Goal: Information Seeking & Learning: Learn about a topic

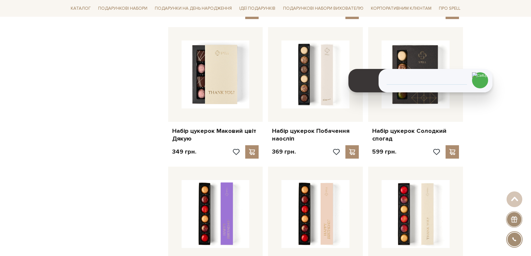
scroll to position [1072, 0]
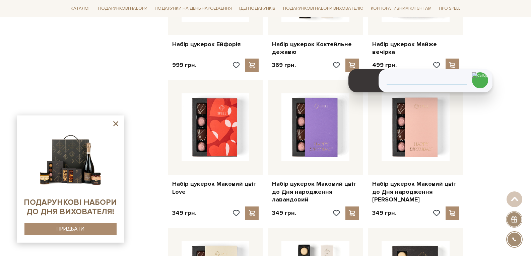
click at [115, 124] on icon at bounding box center [116, 124] width 8 height 8
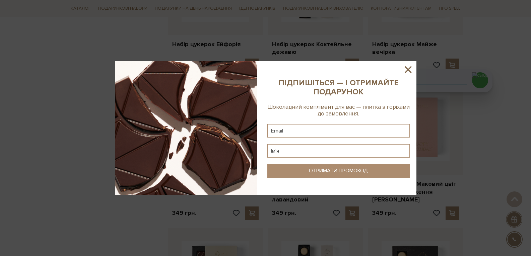
drag, startPoint x: 407, startPoint y: 72, endPoint x: 459, endPoint y: 107, distance: 62.8
click at [406, 71] on icon at bounding box center [407, 69] width 11 height 11
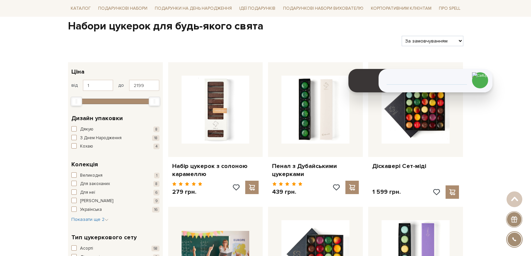
scroll to position [0, 0]
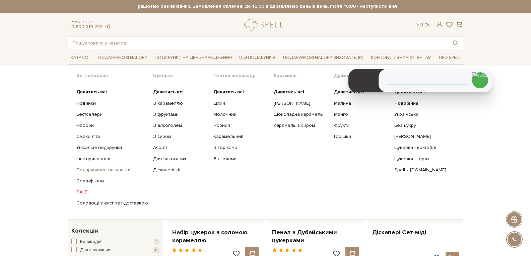
click at [105, 169] on link "Подарункове пакування" at bounding box center [112, 170] width 72 height 6
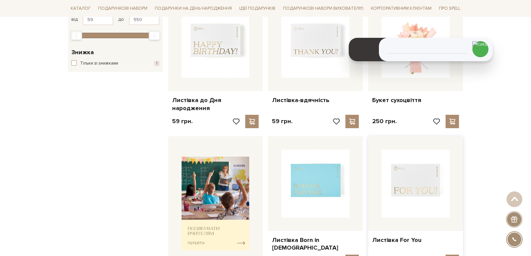
scroll to position [134, 0]
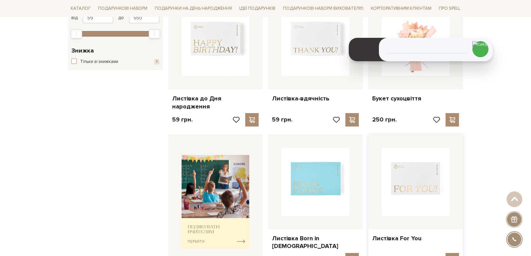
click at [399, 192] on img at bounding box center [416, 182] width 68 height 68
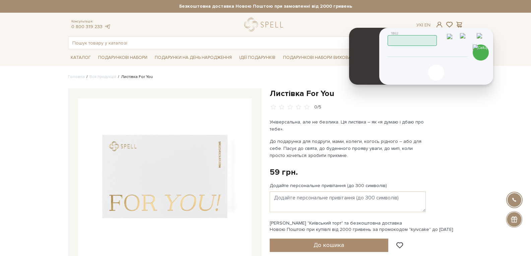
drag, startPoint x: 459, startPoint y: 64, endPoint x: 459, endPoint y: 33, distance: 30.8
click at [459, 33] on header "1862 Працюю" at bounding box center [437, 36] width 98 height 17
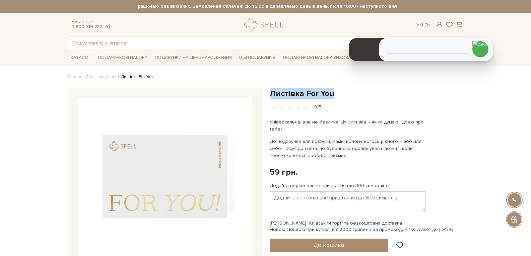
drag, startPoint x: 338, startPoint y: 93, endPoint x: 273, endPoint y: 95, distance: 65.4
click at [271, 94] on h1 "Листівка For You" at bounding box center [367, 93] width 194 height 10
copy h1 "Листівка For You"
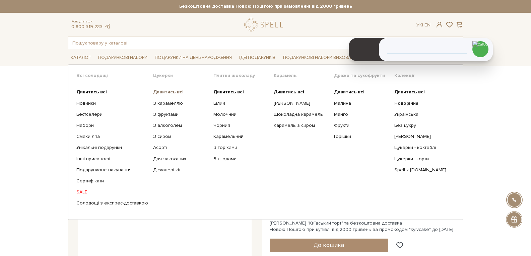
click at [177, 90] on b "Дивитись всі" at bounding box center [168, 92] width 30 height 6
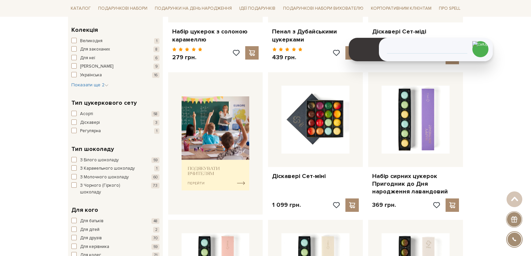
scroll to position [402, 0]
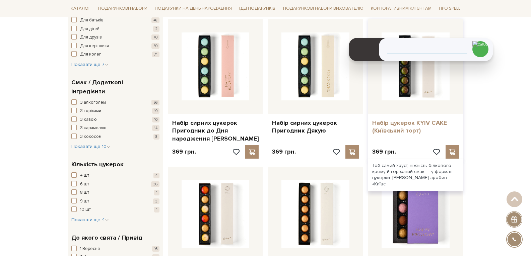
click at [399, 126] on link "Набір цукерок KYIV CAKE (Київський торт)" at bounding box center [415, 127] width 87 height 16
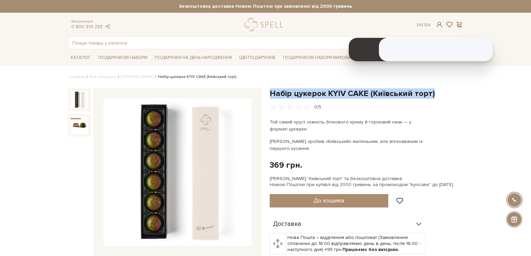
drag, startPoint x: 270, startPoint y: 92, endPoint x: 431, endPoint y: 96, distance: 160.5
click at [431, 96] on h1 "Набір цукерок KYIV CAKE (Київський торт)" at bounding box center [367, 93] width 194 height 10
copy h1 "Набір цукерок KYIV CAKE (Київський торт)"
click at [255, 27] on link "logo" at bounding box center [265, 25] width 42 height 14
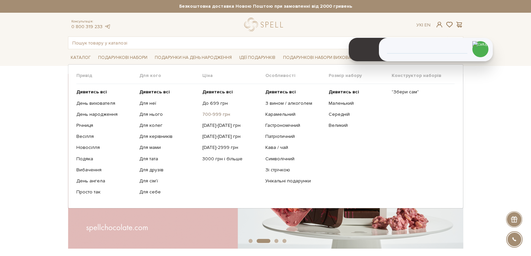
click at [223, 116] on link "700-999 грн" at bounding box center [231, 115] width 58 height 6
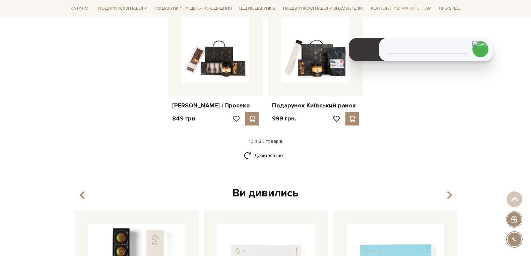
scroll to position [838, 0]
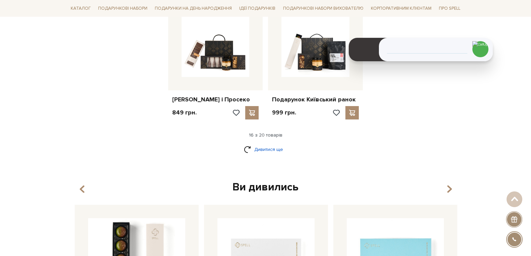
click at [248, 154] on link "Дивитися ще" at bounding box center [266, 150] width 44 height 12
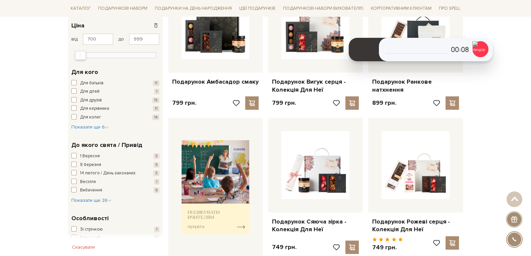
scroll to position [0, 0]
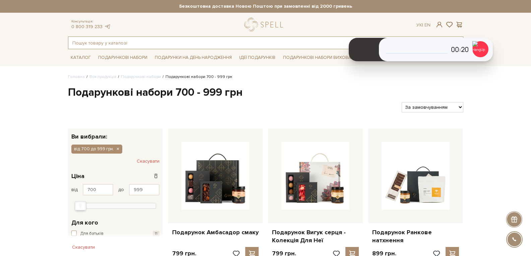
click at [81, 45] on input "text" at bounding box center [257, 43] width 379 height 12
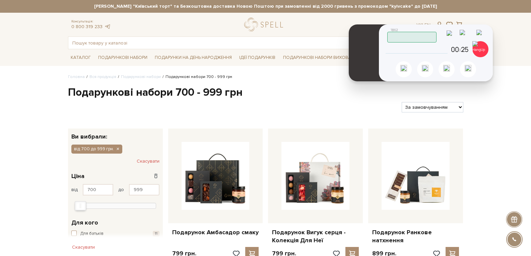
click at [472, 35] on img at bounding box center [467, 35] width 14 height 11
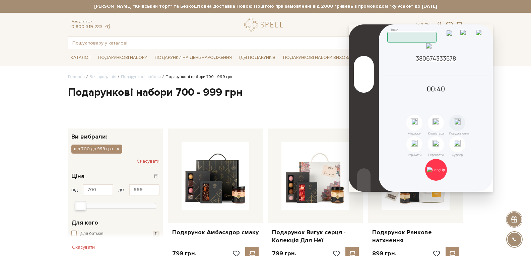
click at [470, 36] on img at bounding box center [466, 35] width 13 height 11
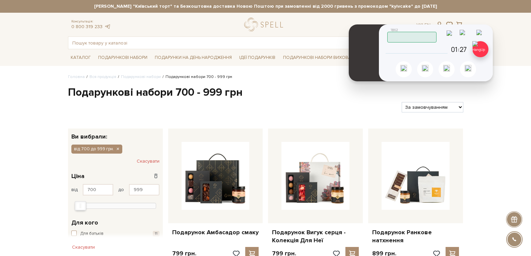
click at [479, 53] on img at bounding box center [480, 49] width 16 height 16
click at [424, 53] on input "tel" at bounding box center [427, 50] width 68 height 8
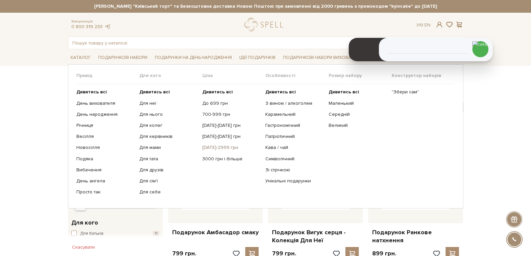
click at [218, 150] on link "[DATE]-2999 грн" at bounding box center [231, 148] width 58 height 6
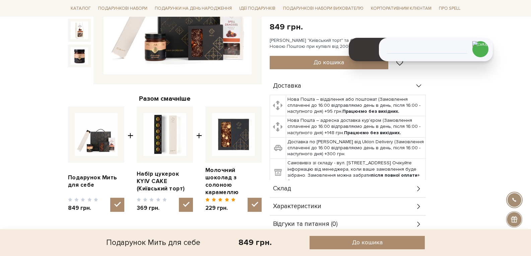
scroll to position [302, 0]
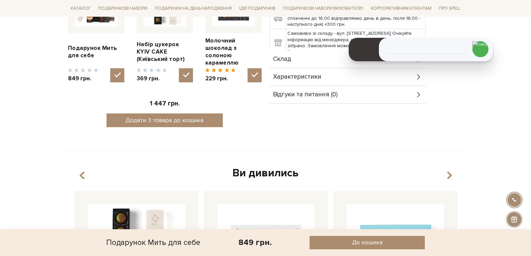
click at [298, 74] on span "Характеристики" at bounding box center [297, 77] width 48 height 6
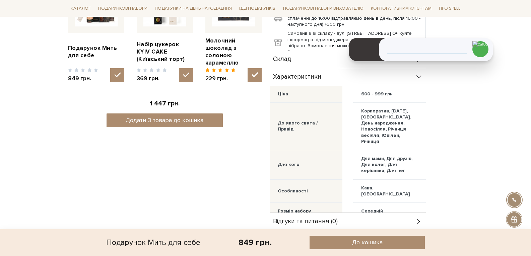
click at [287, 56] on span "Склад" at bounding box center [282, 59] width 18 height 6
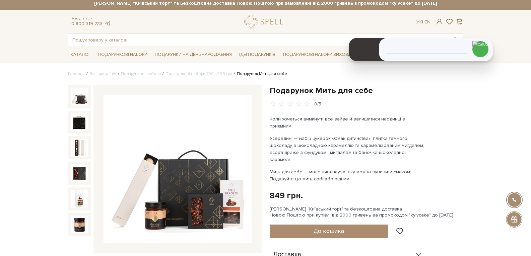
scroll to position [0, 0]
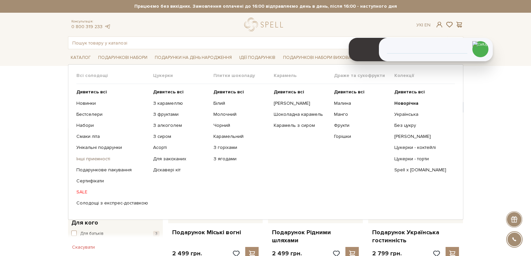
click at [91, 158] on link "Інші приємності" at bounding box center [112, 159] width 72 height 6
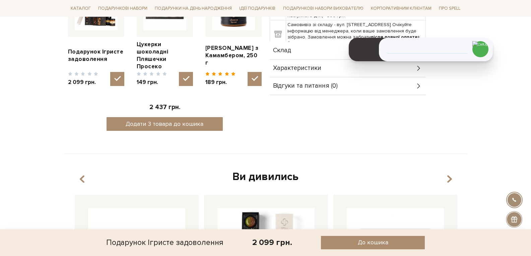
scroll to position [235, 0]
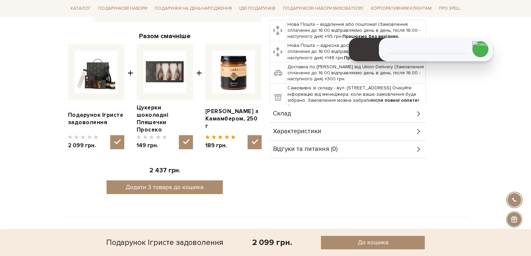
click at [299, 114] on div "Склад" at bounding box center [348, 113] width 156 height 17
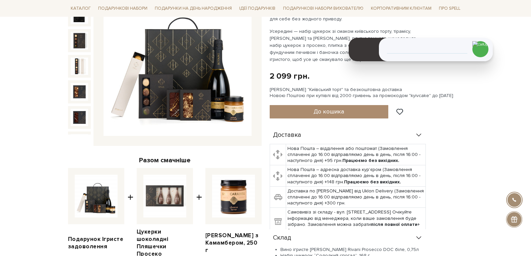
scroll to position [0, 0]
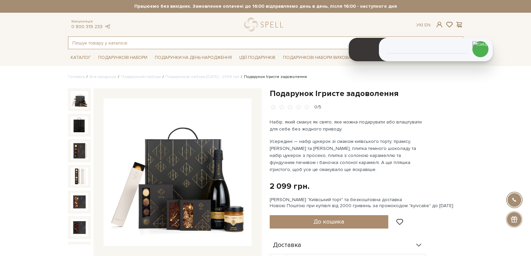
click at [85, 44] on input "text" at bounding box center [257, 43] width 379 height 12
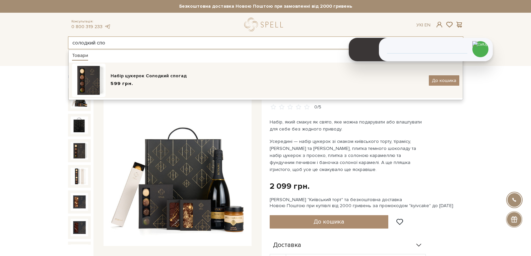
type input "солодкий спо"
click at [139, 82] on div "599 грн." at bounding box center [267, 83] width 313 height 7
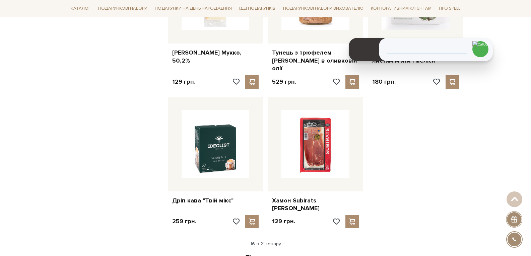
scroll to position [804, 0]
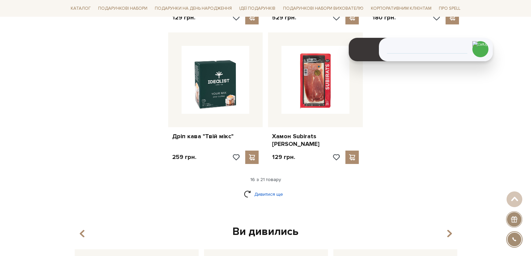
click at [267, 189] on link "Дивитися ще" at bounding box center [266, 195] width 44 height 12
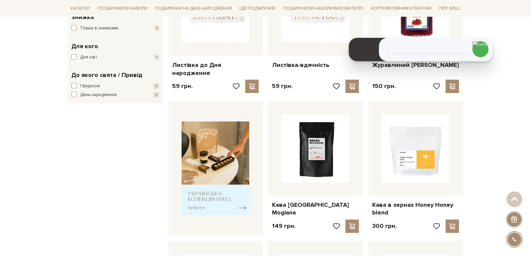
scroll to position [0, 0]
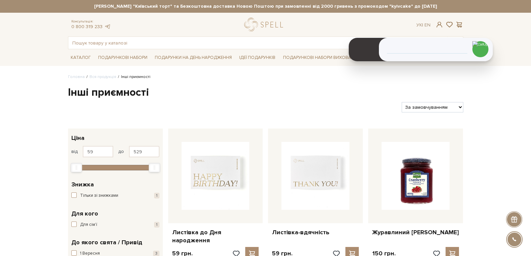
click at [431, 175] on img at bounding box center [416, 176] width 68 height 68
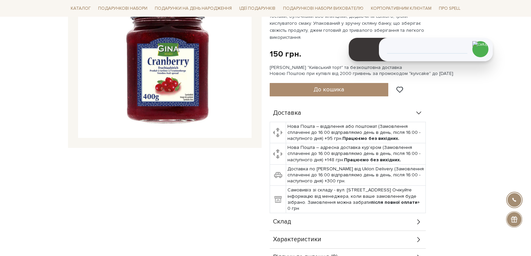
scroll to position [268, 0]
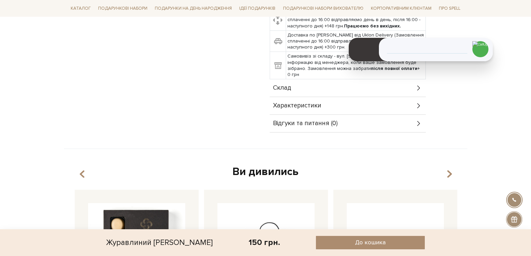
click at [324, 93] on div "Склад" at bounding box center [348, 87] width 156 height 17
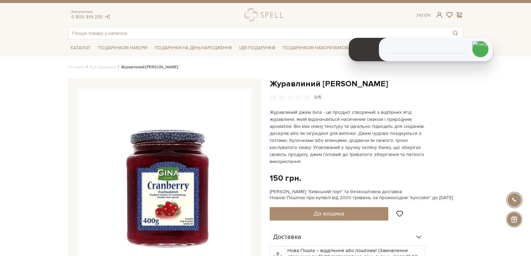
scroll to position [0, 0]
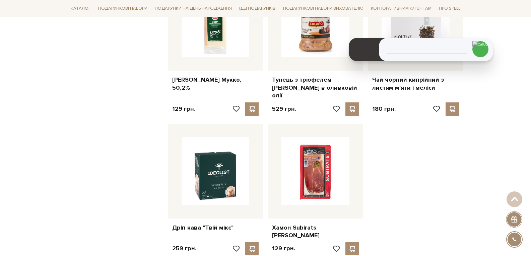
scroll to position [804, 0]
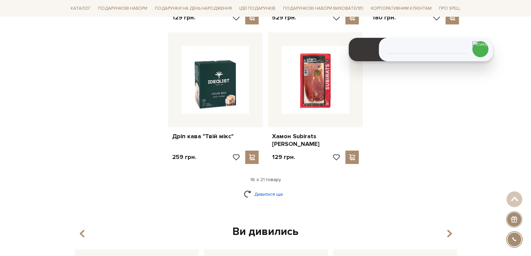
click at [262, 189] on link "Дивитися ще" at bounding box center [266, 195] width 44 height 12
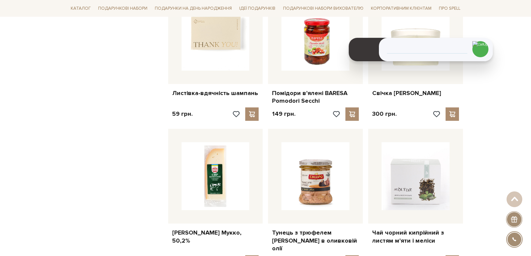
scroll to position [637, 0]
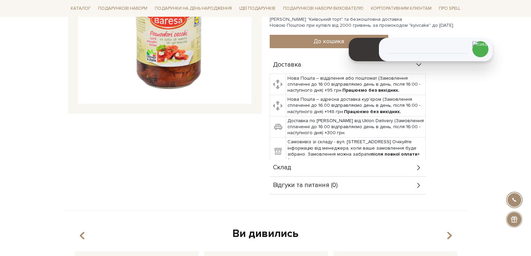
scroll to position [168, 0]
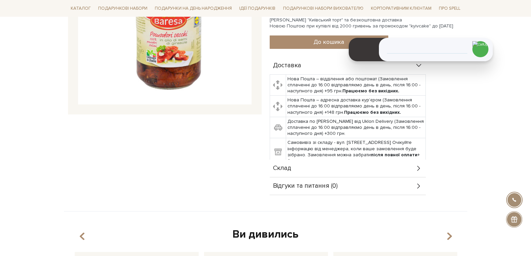
click at [321, 167] on div "Склад" at bounding box center [348, 168] width 156 height 17
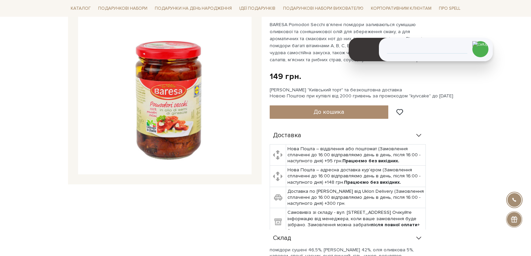
scroll to position [67, 0]
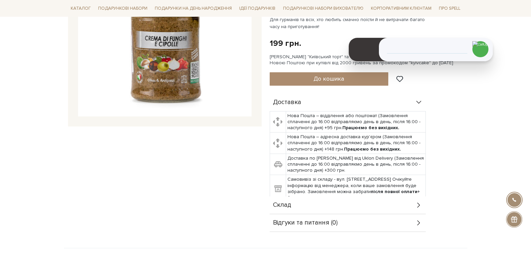
scroll to position [168, 0]
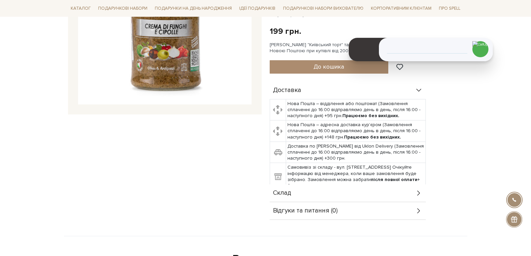
click at [293, 186] on div "Склад" at bounding box center [348, 193] width 156 height 17
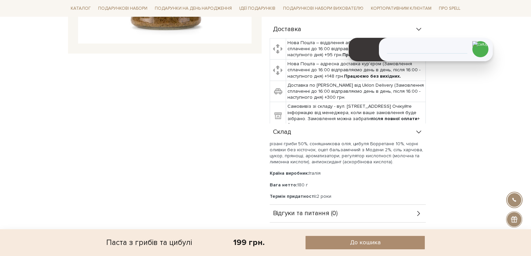
scroll to position [235, 0]
